Goal: Information Seeking & Learning: Check status

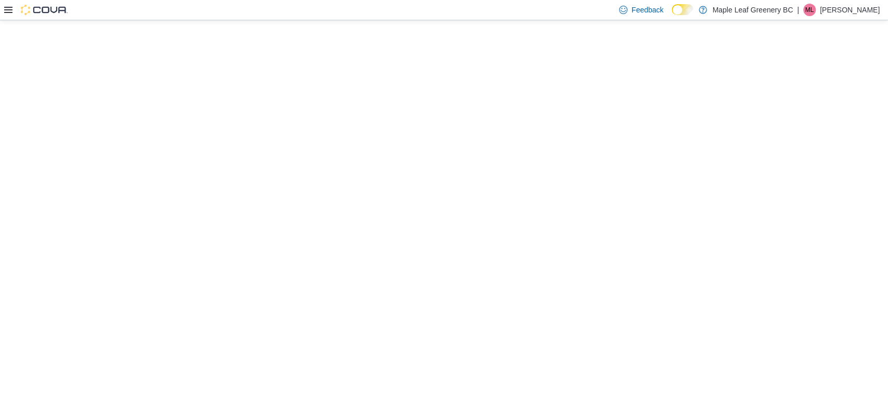
select select "**********"
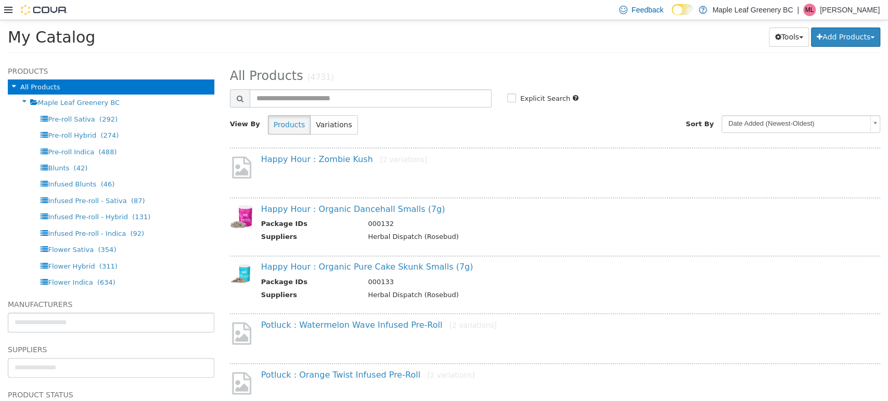
click at [8, 11] on icon at bounding box center [8, 10] width 8 height 6
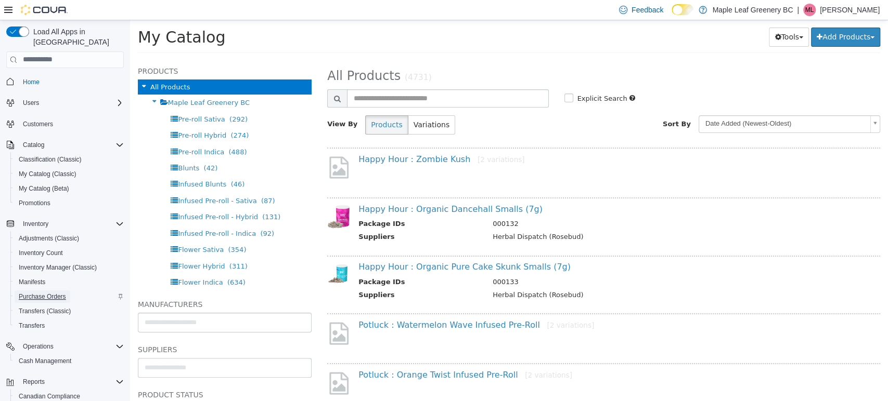
click at [33, 293] on span "Purchase Orders" at bounding box center [42, 297] width 47 height 8
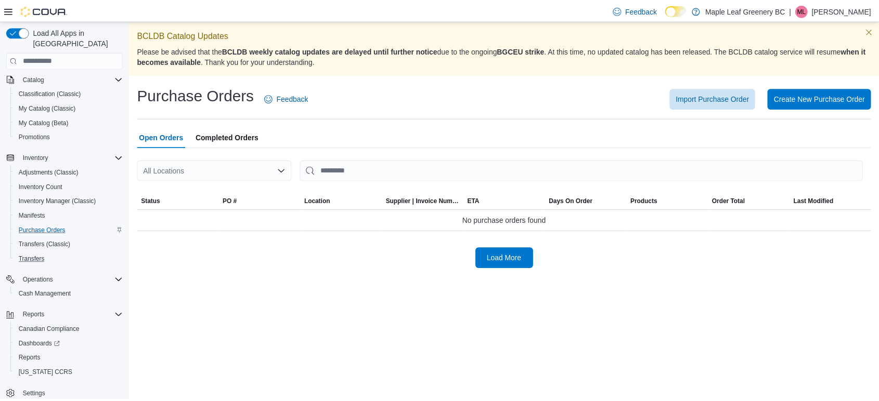
scroll to position [69, 0]
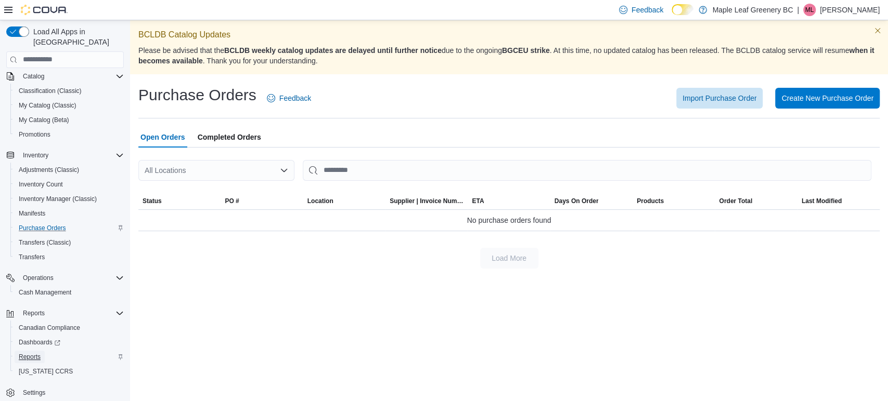
click at [36, 353] on span "Reports" at bounding box center [30, 357] width 22 height 8
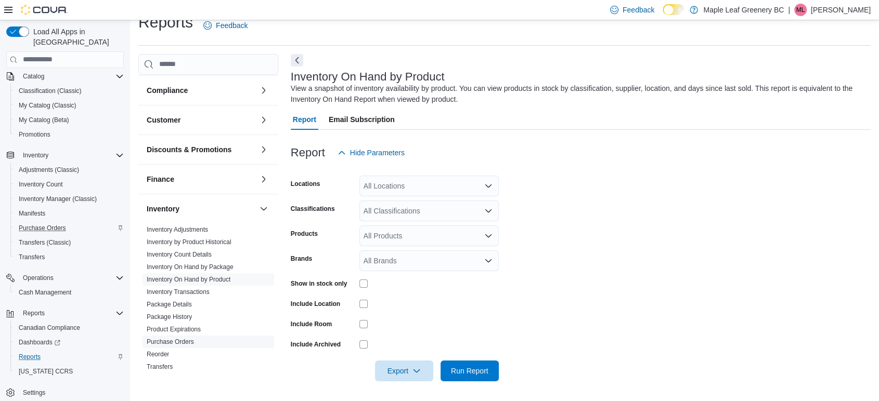
scroll to position [115, 0]
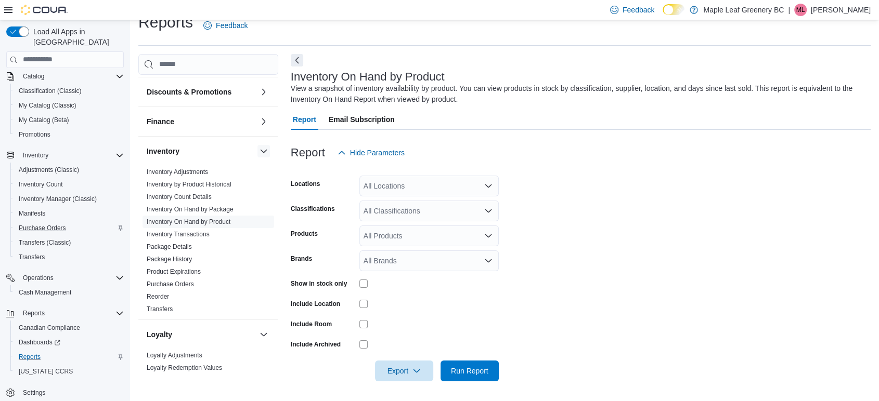
click at [257, 150] on button "button" at bounding box center [263, 151] width 12 height 12
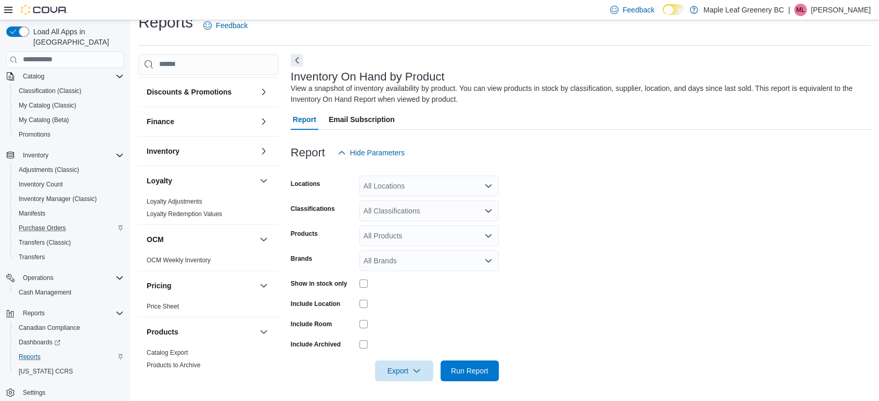
click at [251, 169] on div "Loyalty" at bounding box center [208, 180] width 140 height 29
click at [252, 173] on div "Loyalty" at bounding box center [208, 180] width 140 height 29
click at [257, 238] on button "button" at bounding box center [263, 239] width 12 height 12
click at [257, 180] on button "button" at bounding box center [263, 181] width 12 height 12
click at [257, 237] on button "button" at bounding box center [263, 240] width 12 height 12
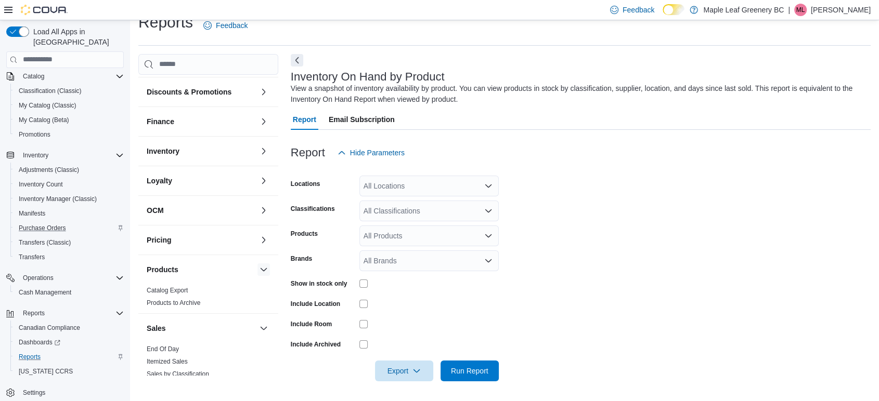
click at [257, 264] on button "button" at bounding box center [263, 270] width 12 height 12
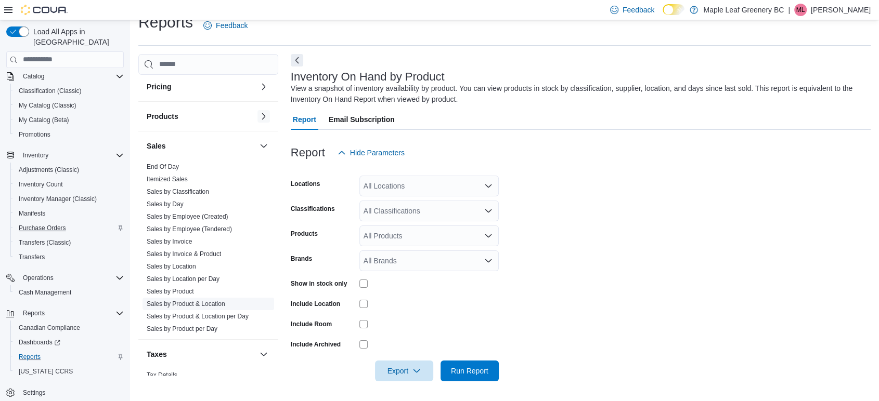
scroll to position [289, 0]
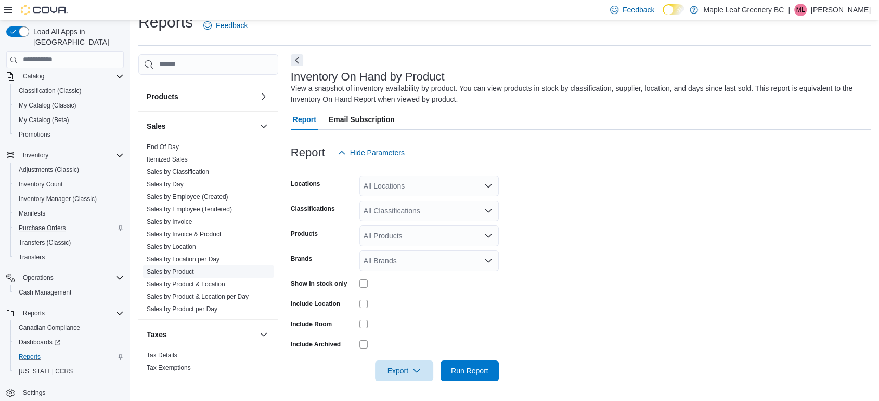
click at [191, 270] on link "Sales by Product" at bounding box center [170, 271] width 47 height 7
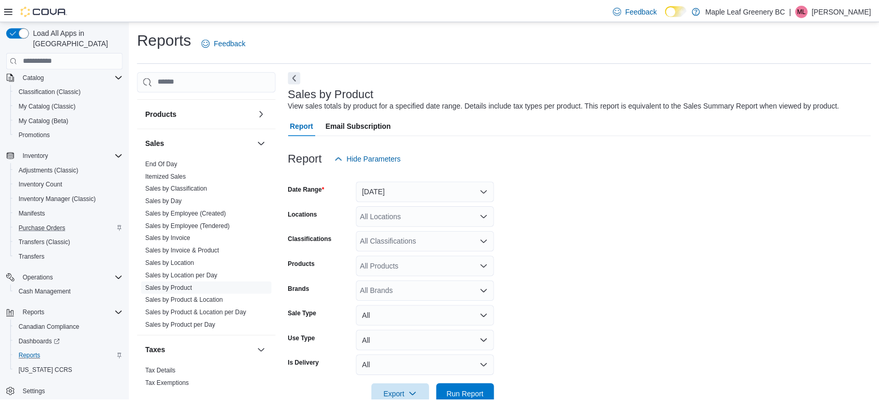
scroll to position [24, 0]
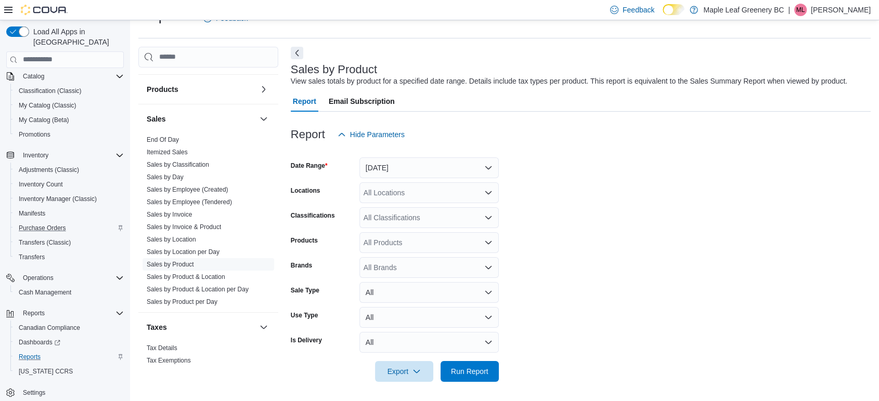
click at [609, 208] on form "Date Range [DATE] Locations All Locations Classifications All Classifications P…" at bounding box center [581, 263] width 580 height 237
